Goal: Book appointment/travel/reservation

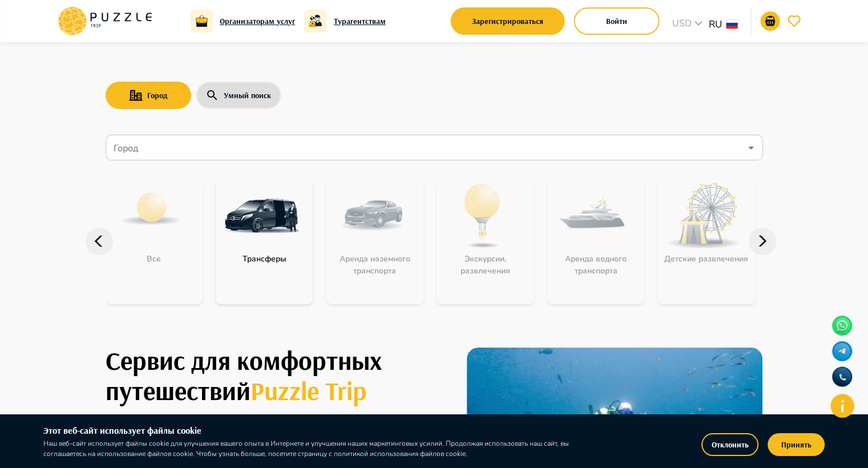
click at [341, 148] on input "Город" at bounding box center [425, 148] width 629 height 22
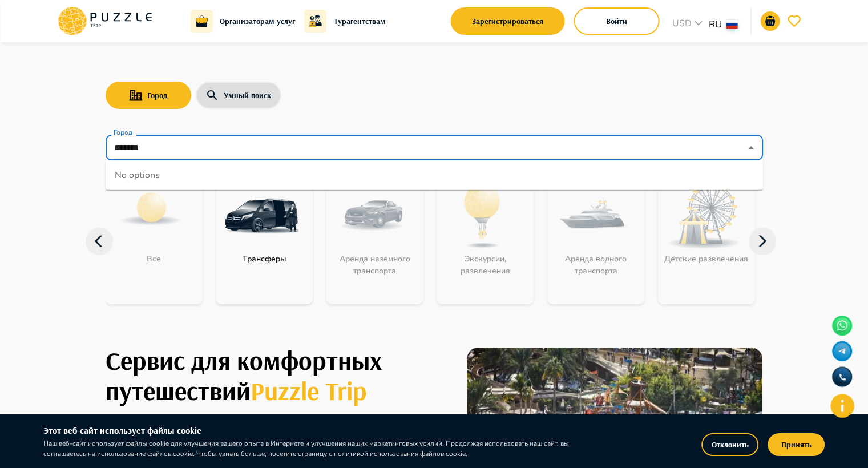
type input "*******"
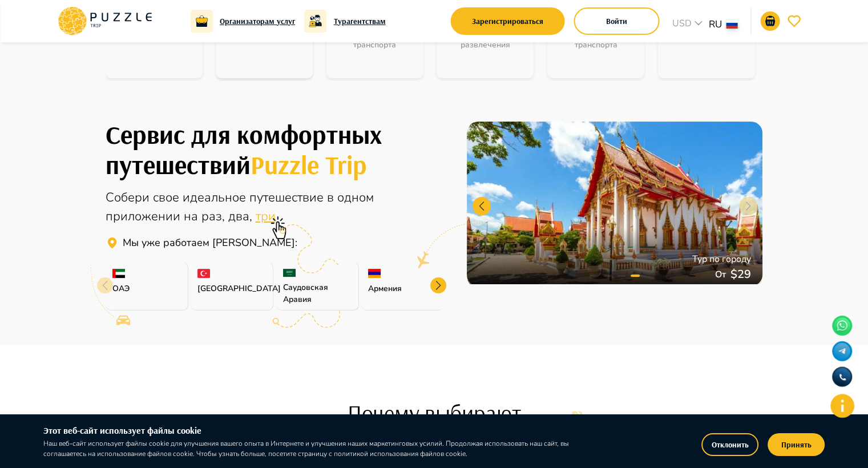
scroll to position [228, 0]
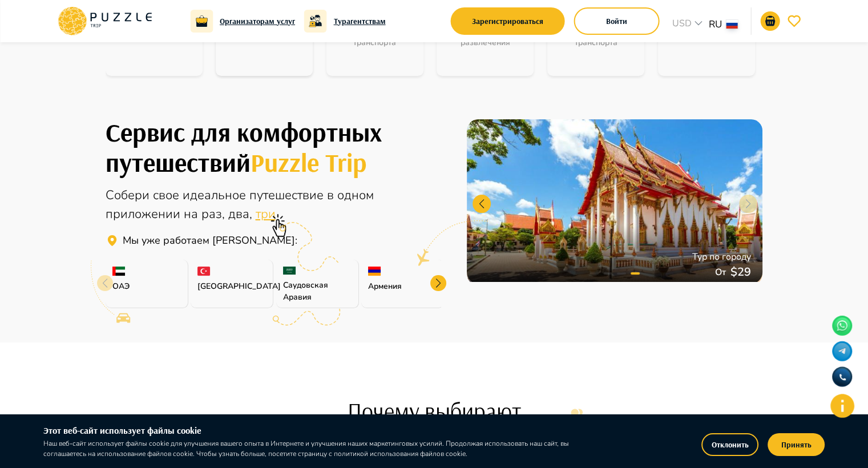
click at [217, 281] on p "[GEOGRAPHIC_DATA]" at bounding box center [231, 286] width 68 height 12
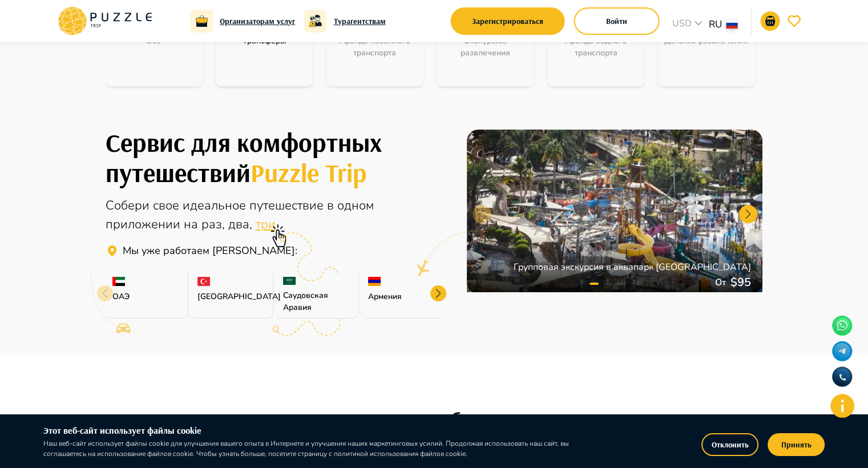
scroll to position [0, 0]
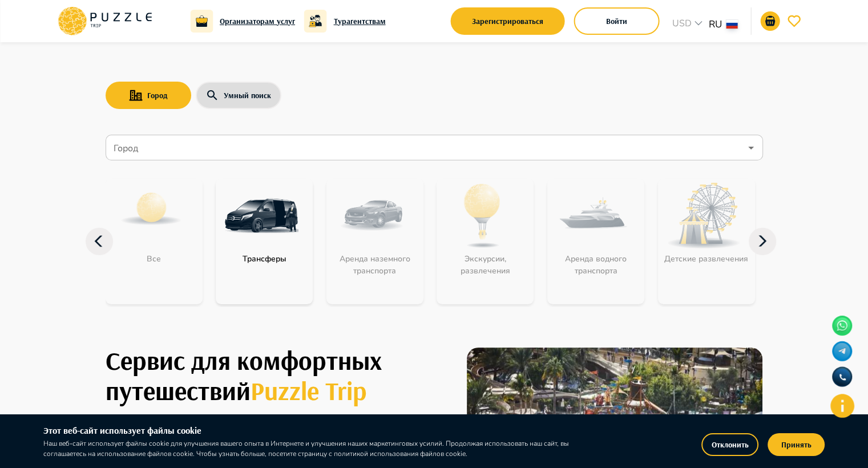
click at [183, 139] on input "Город" at bounding box center [425, 148] width 629 height 22
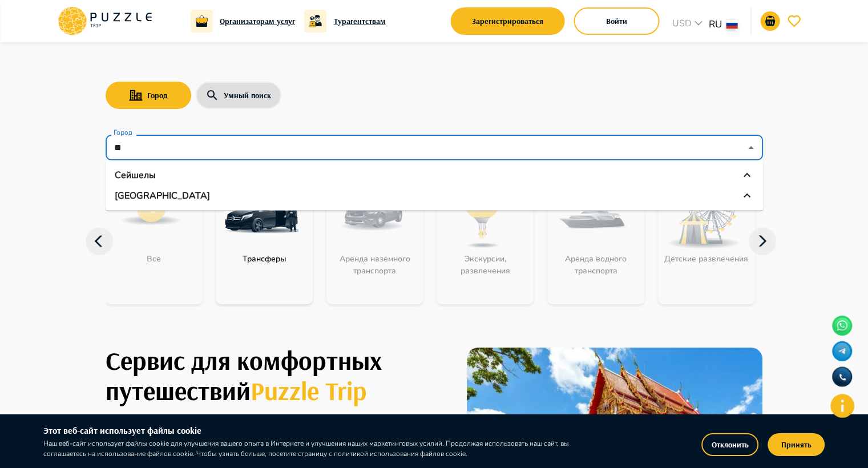
click at [140, 196] on p "[GEOGRAPHIC_DATA]" at bounding box center [162, 196] width 95 height 14
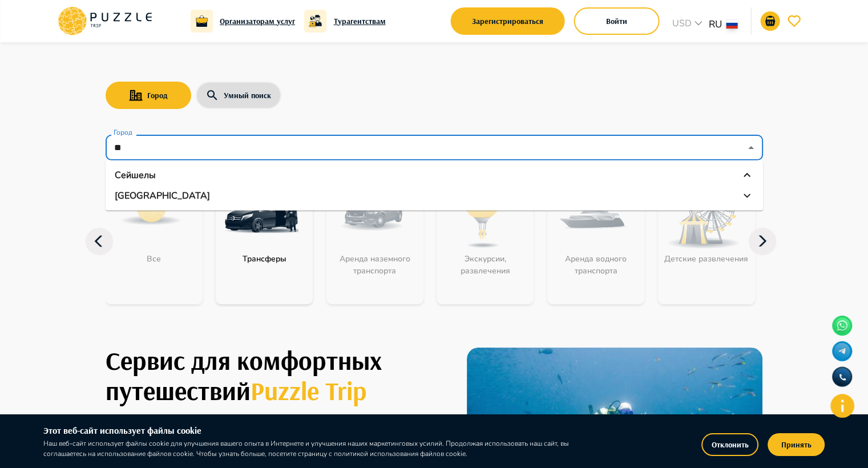
click at [135, 193] on p "[GEOGRAPHIC_DATA]" at bounding box center [162, 196] width 95 height 14
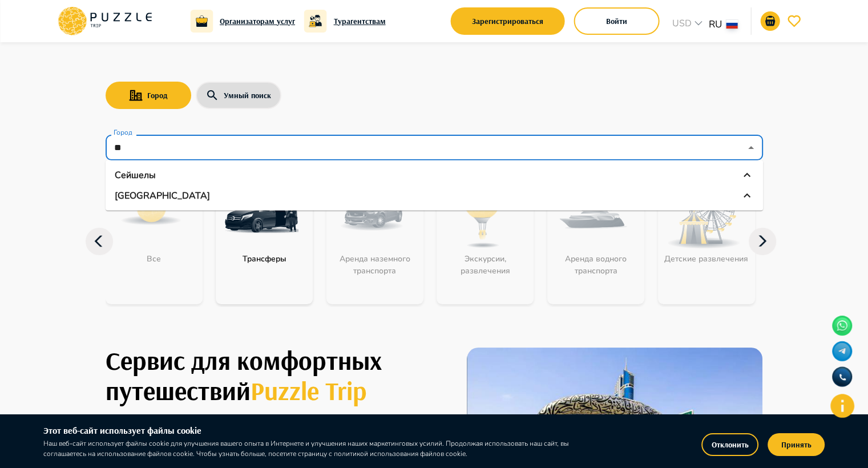
click at [744, 199] on icon at bounding box center [747, 196] width 14 height 14
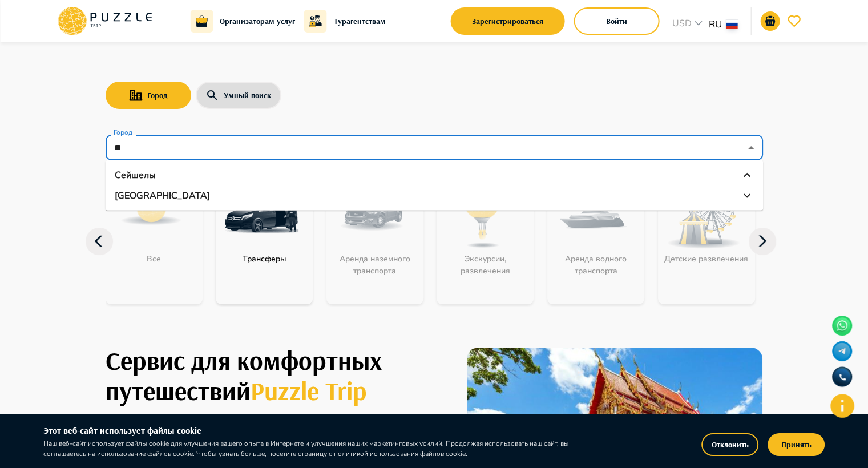
click at [744, 199] on icon at bounding box center [747, 196] width 14 height 14
type input "**"
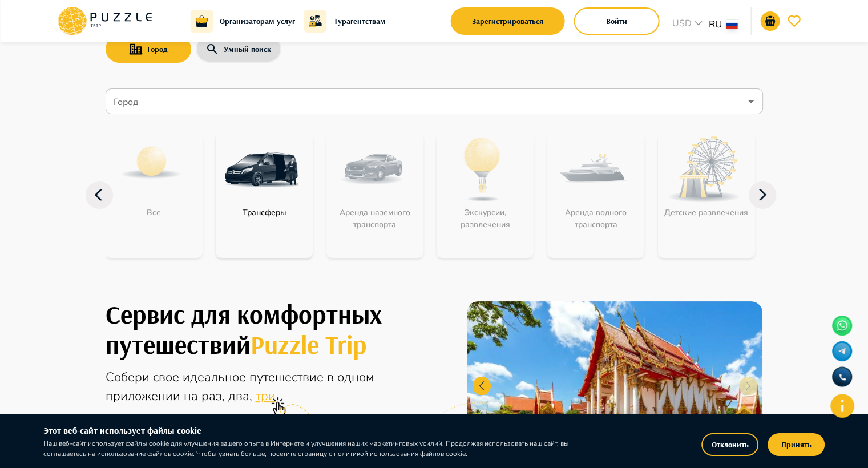
scroll to position [114, 0]
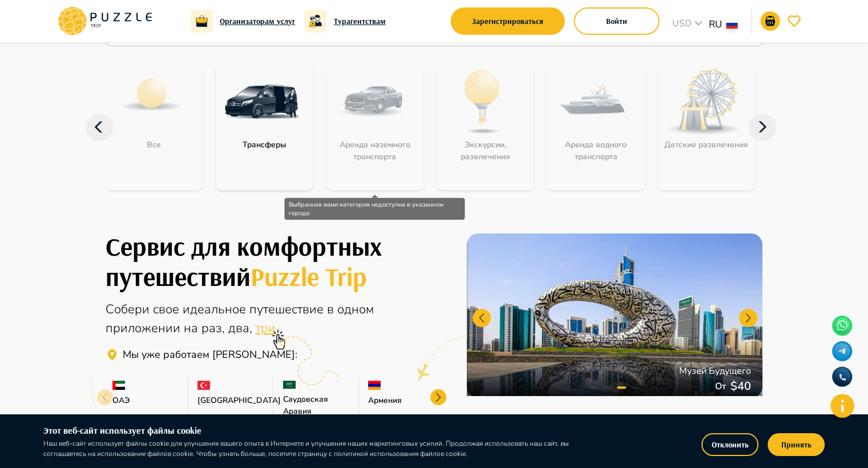
click at [374, 123] on div "Аренда наземного транспорта" at bounding box center [374, 127] width 97 height 126
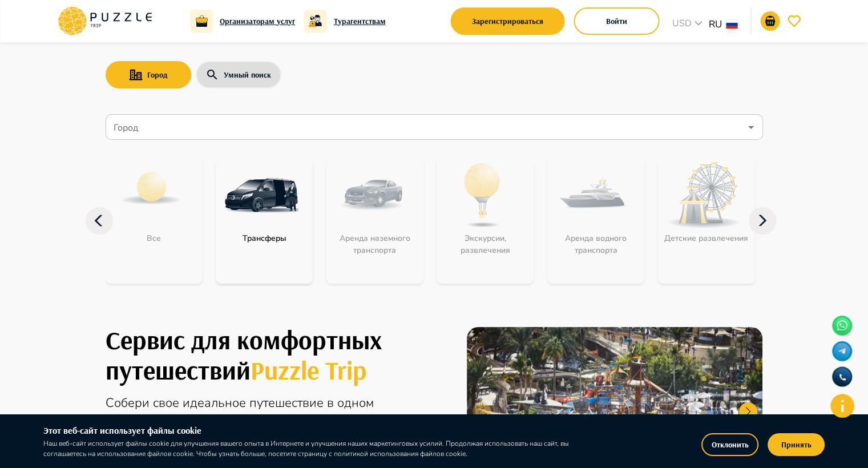
scroll to position [0, 0]
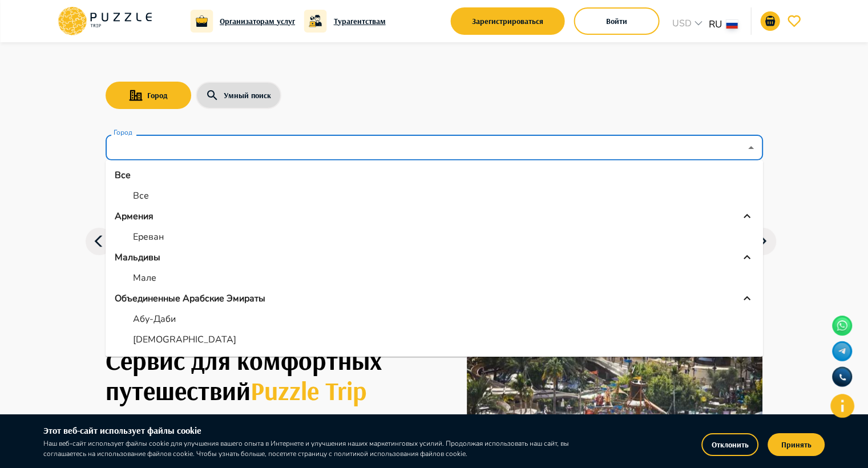
click at [212, 137] on input "Город" at bounding box center [425, 148] width 629 height 22
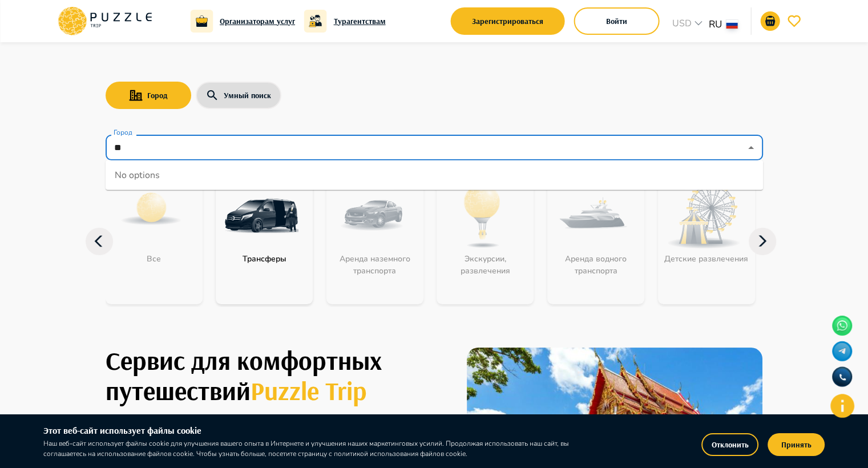
type input "*"
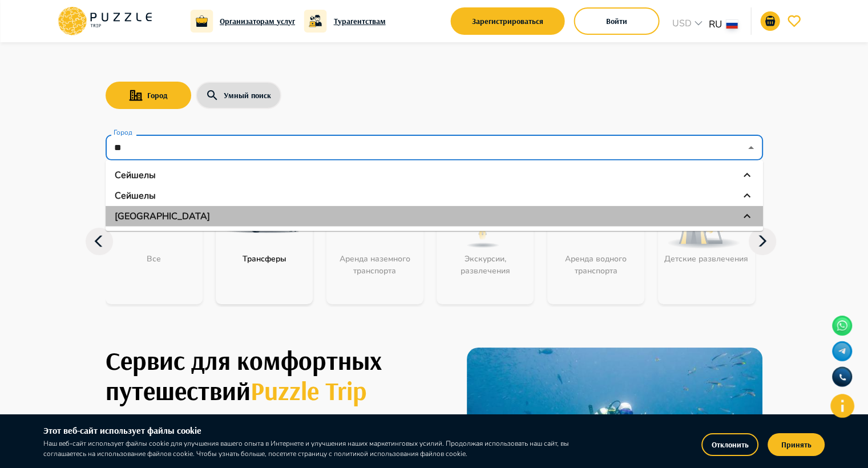
click at [194, 211] on div "[GEOGRAPHIC_DATA]" at bounding box center [434, 216] width 639 height 14
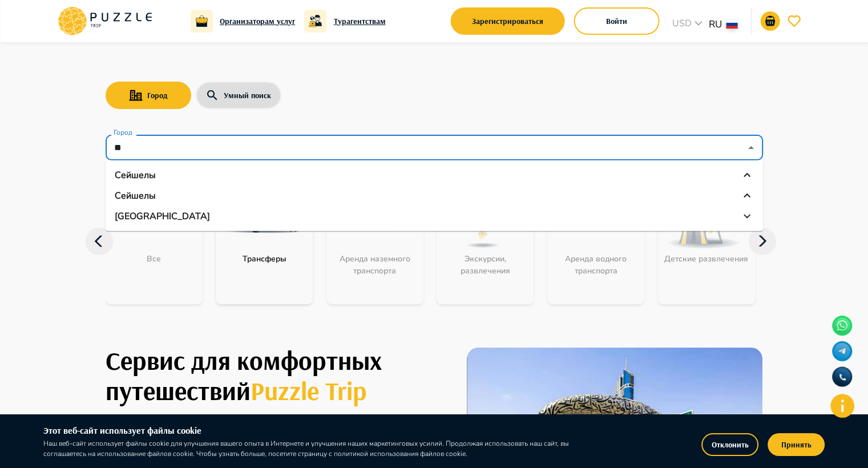
type input "**"
click at [433, 114] on div "Город Умный поиск Город Город Сейшелы Сейшелы Турция Все Трансферы Аренда назем…" at bounding box center [434, 182] width 685 height 280
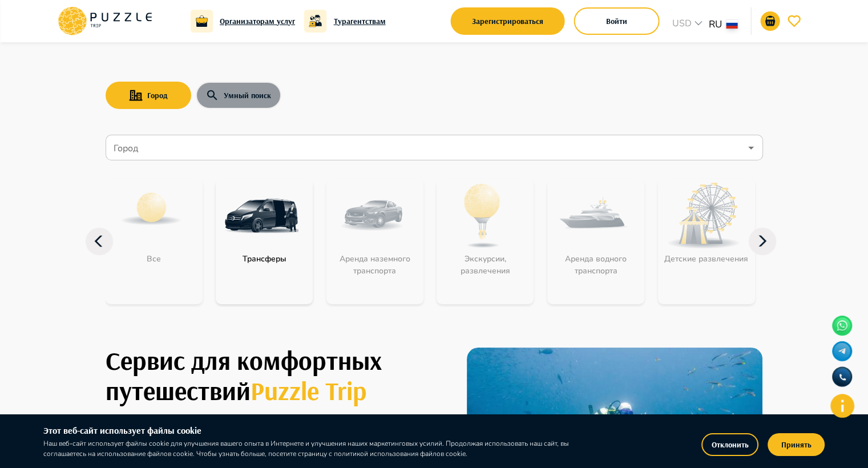
click at [246, 100] on button "Умный поиск" at bounding box center [239, 95] width 86 height 27
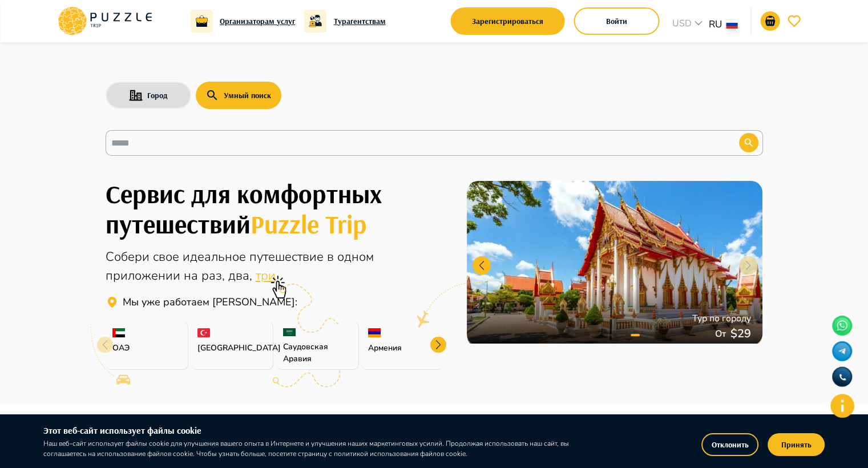
click at [238, 342] on p "[GEOGRAPHIC_DATA]" at bounding box center [231, 348] width 68 height 12
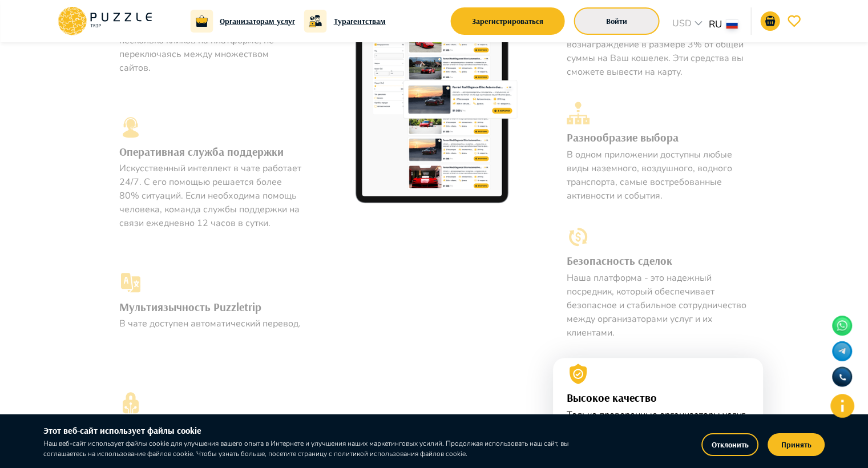
scroll to position [571, 0]
